Goal: Task Accomplishment & Management: Manage account settings

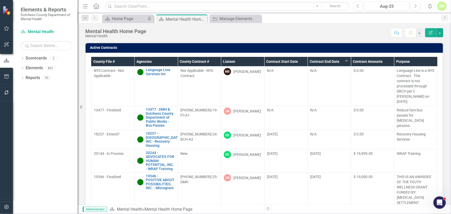
scroll to position [3406, 0]
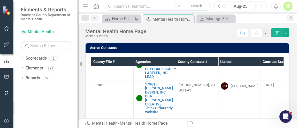
click at [140, 6] on input "text" at bounding box center [158, 6] width 106 height 9
type input "wrap"
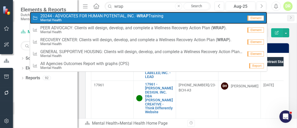
drag, startPoint x: 162, startPoint y: 20, endPoint x: 16, endPoint y: 60, distance: 150.7
click at [161, 21] on small "Mental Health" at bounding box center [101, 20] width 123 height 4
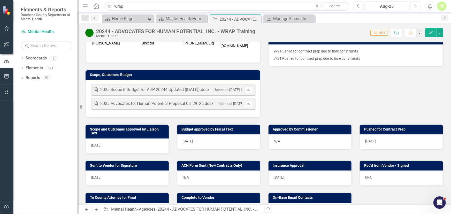
scroll to position [164, 0]
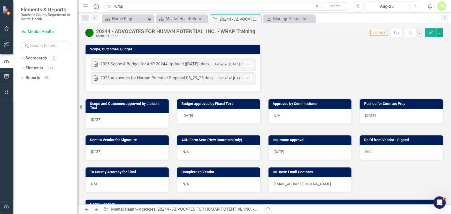
click at [396, 150] on div "N/A" at bounding box center [401, 152] width 83 height 15
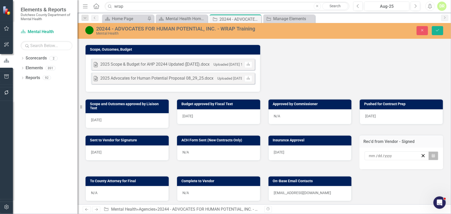
click at [432, 154] on icon "button" at bounding box center [433, 156] width 3 height 4
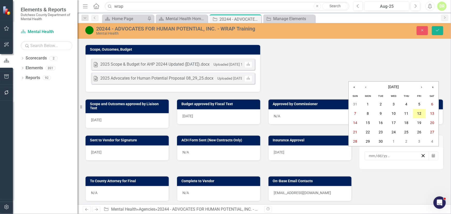
click at [418, 113] on abbr "12" at bounding box center [419, 114] width 4 height 4
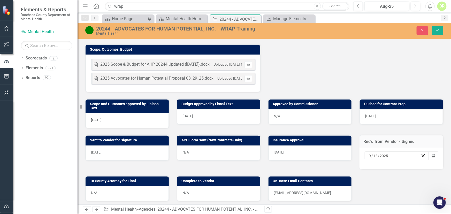
click at [124, 193] on div "N/A" at bounding box center [127, 193] width 83 height 15
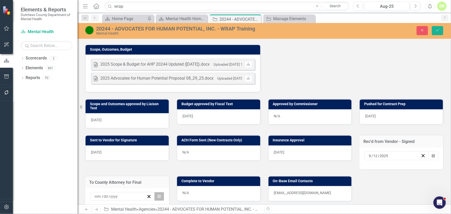
click at [158, 195] on icon "Calendar" at bounding box center [159, 197] width 3 height 4
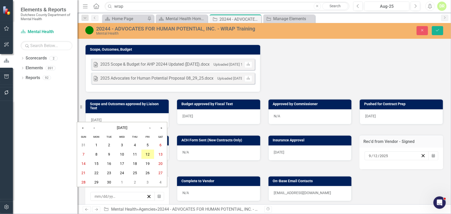
click at [148, 153] on abbr "12" at bounding box center [148, 154] width 4 height 4
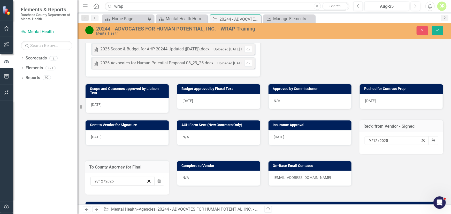
scroll to position [188, 0]
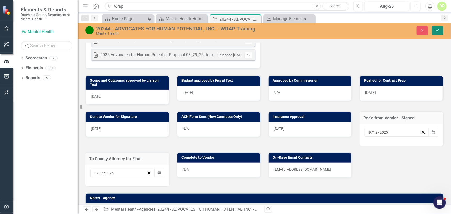
drag, startPoint x: 438, startPoint y: 29, endPoint x: 411, endPoint y: 24, distance: 28.0
click at [438, 29] on icon "Save" at bounding box center [437, 30] width 5 height 4
